Goal: Task Accomplishment & Management: Manage account settings

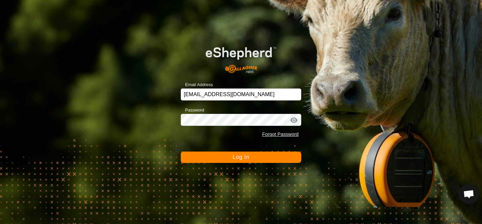
click at [206, 156] on button "Log In" at bounding box center [241, 157] width 120 height 11
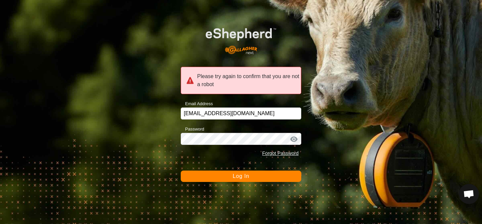
click at [202, 176] on button "Log In" at bounding box center [241, 176] width 120 height 11
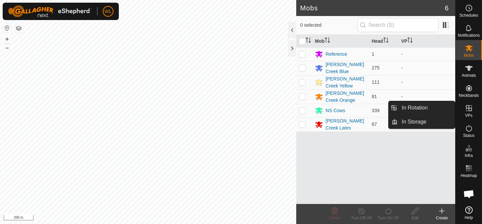
click at [469, 114] on span "VPs" at bounding box center [468, 116] width 7 height 4
click at [424, 110] on link "In Rotation" at bounding box center [425, 107] width 57 height 13
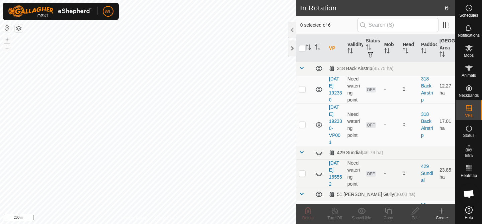
click at [301, 90] on p-checkbox at bounding box center [302, 89] width 7 height 5
checkbox input "true"
click at [301, 129] on td at bounding box center [304, 125] width 16 height 42
checkbox input "true"
click at [308, 213] on icon at bounding box center [308, 211] width 8 height 8
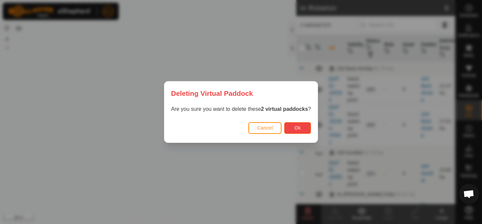
click at [304, 128] on button "Ok" at bounding box center [297, 128] width 27 height 12
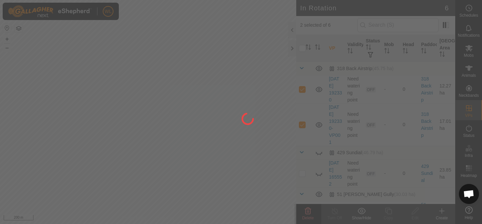
checkbox input "false"
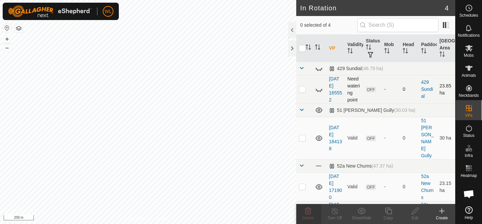
click at [302, 91] on p-checkbox at bounding box center [302, 89] width 7 height 5
checkbox input "true"
click at [306, 210] on icon at bounding box center [308, 211] width 8 height 8
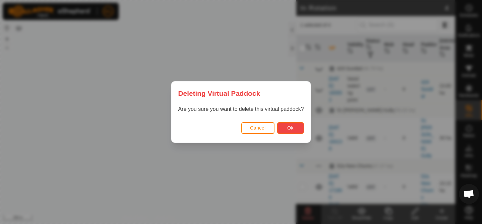
click at [284, 127] on button "Ok" at bounding box center [290, 128] width 27 height 12
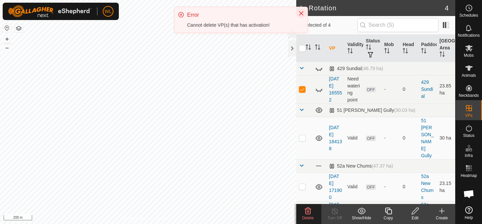
click at [302, 13] on icon "Close" at bounding box center [300, 13] width 5 height 5
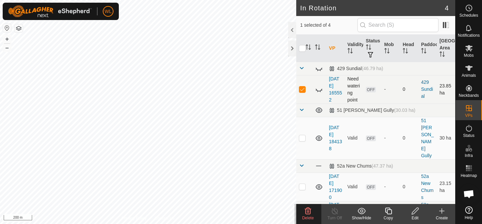
click at [303, 92] on td at bounding box center [304, 89] width 16 height 28
click at [318, 86] on icon at bounding box center [319, 90] width 8 height 8
click at [307, 212] on icon at bounding box center [308, 211] width 6 height 7
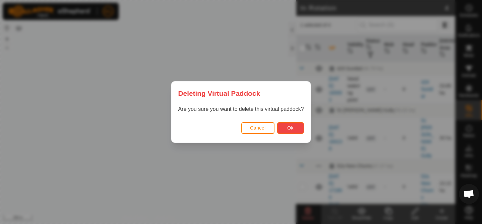
click at [290, 130] on span "Ok" at bounding box center [290, 127] width 6 height 5
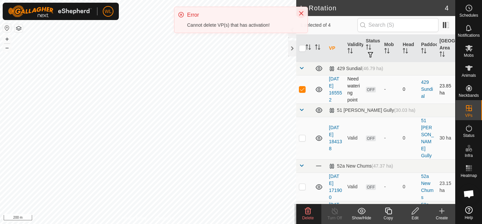
click at [298, 13] on icon "Close" at bounding box center [300, 13] width 5 height 5
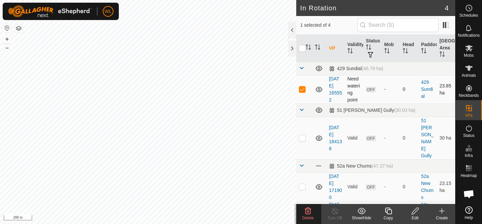
click at [301, 87] on p-checkbox at bounding box center [302, 89] width 7 height 5
click at [370, 89] on span "OFF" at bounding box center [371, 90] width 10 height 6
click at [299, 87] on p-checkbox at bounding box center [302, 89] width 7 height 5
checkbox input "true"
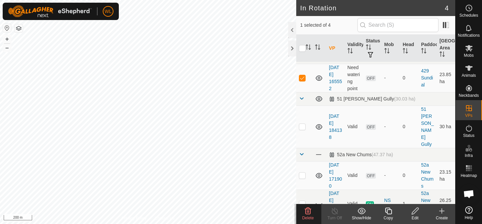
click at [308, 212] on icon at bounding box center [308, 211] width 8 height 8
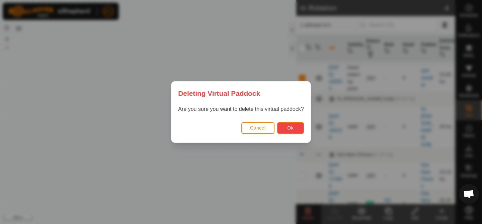
click at [288, 123] on button "Ok" at bounding box center [290, 128] width 27 height 12
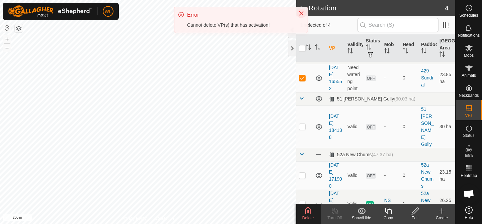
click at [301, 10] on button "Close" at bounding box center [300, 13] width 9 height 9
